Goal: Transaction & Acquisition: Purchase product/service

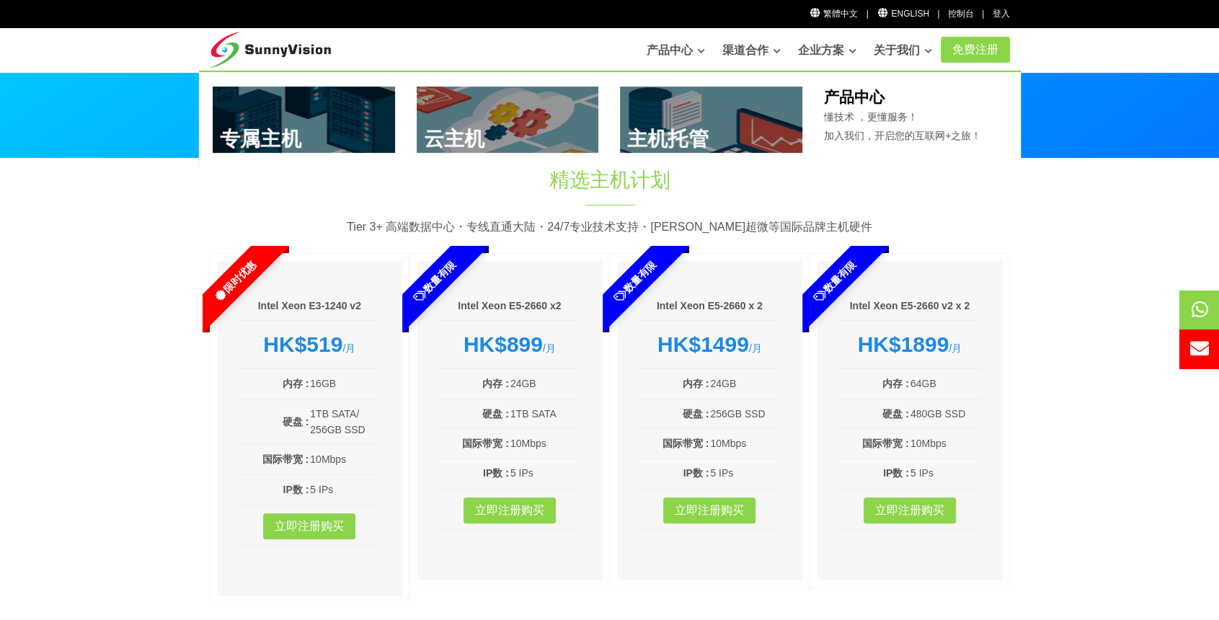
click at [664, 53] on link "产品中心" at bounding box center [676, 50] width 58 height 29
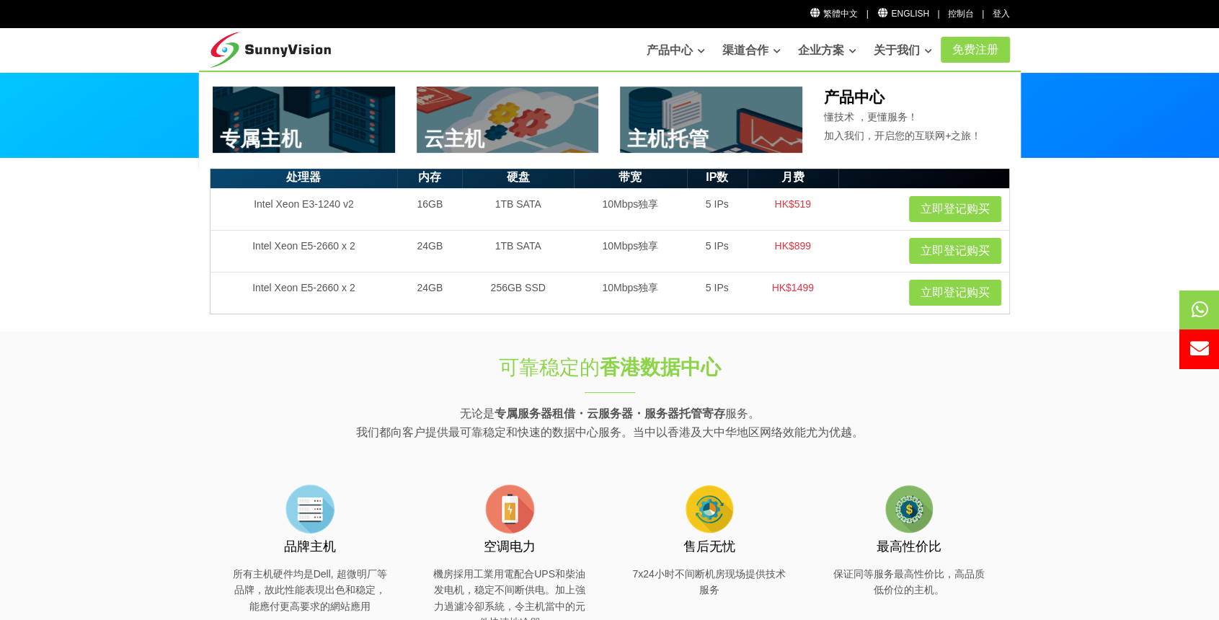
click at [329, 133] on link at bounding box center [304, 119] width 182 height 66
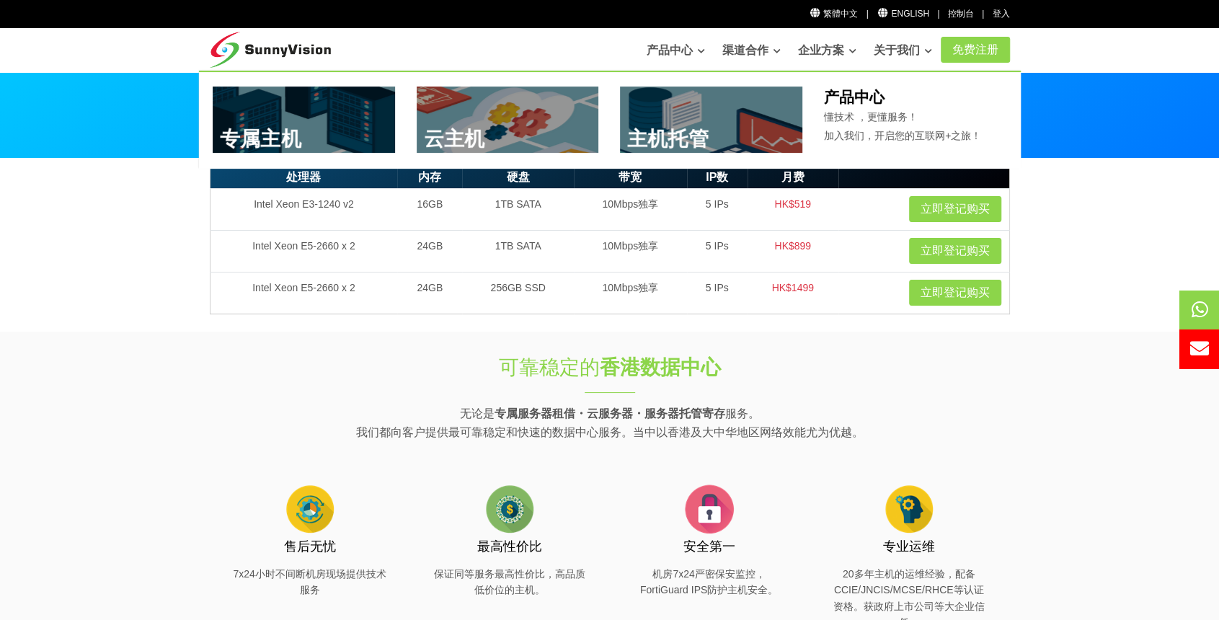
click at [294, 50] on img at bounding box center [271, 46] width 122 height 36
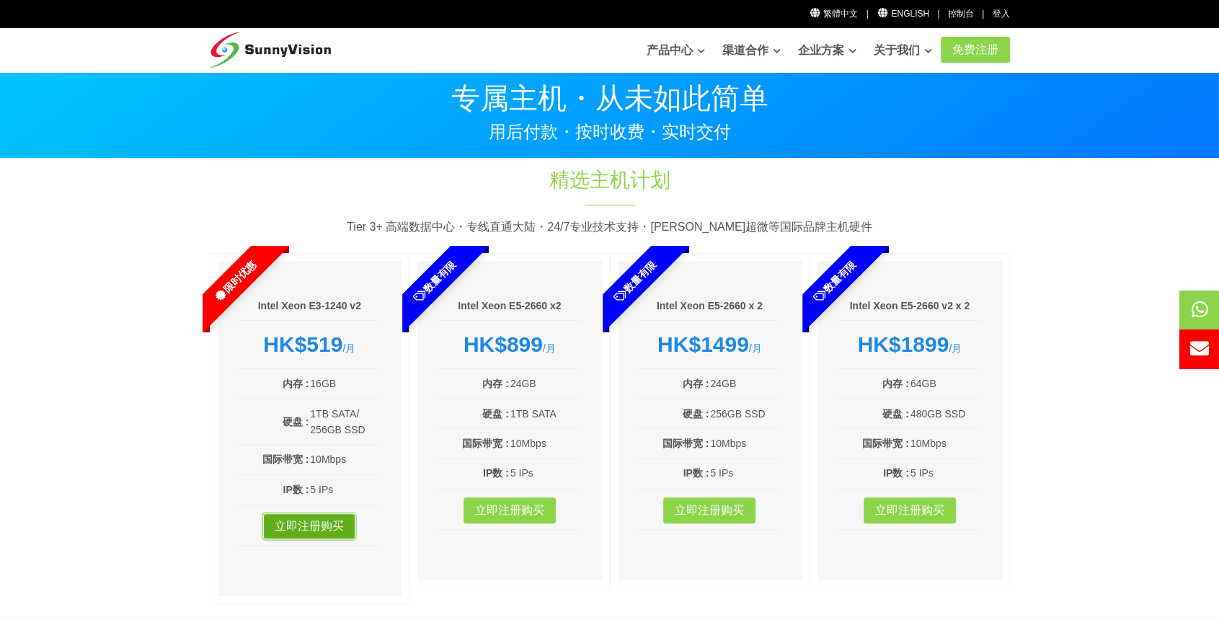
click at [319, 523] on link "立即注册购买" at bounding box center [309, 526] width 92 height 26
